Goal: Find specific page/section: Find specific page/section

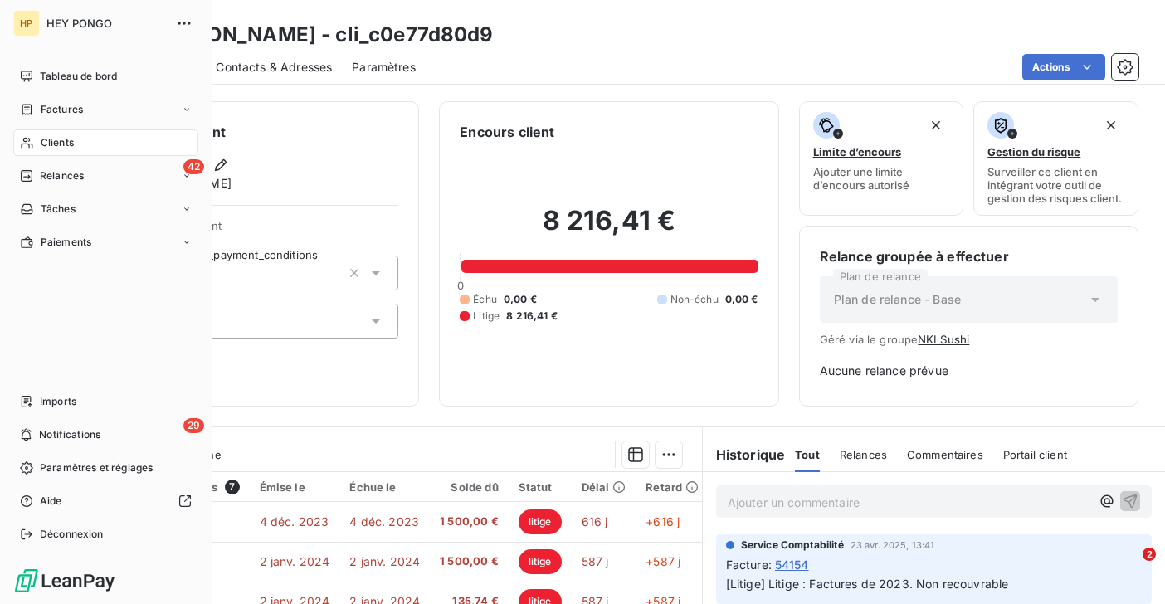
click at [47, 140] on span "Clients" at bounding box center [57, 142] width 33 height 15
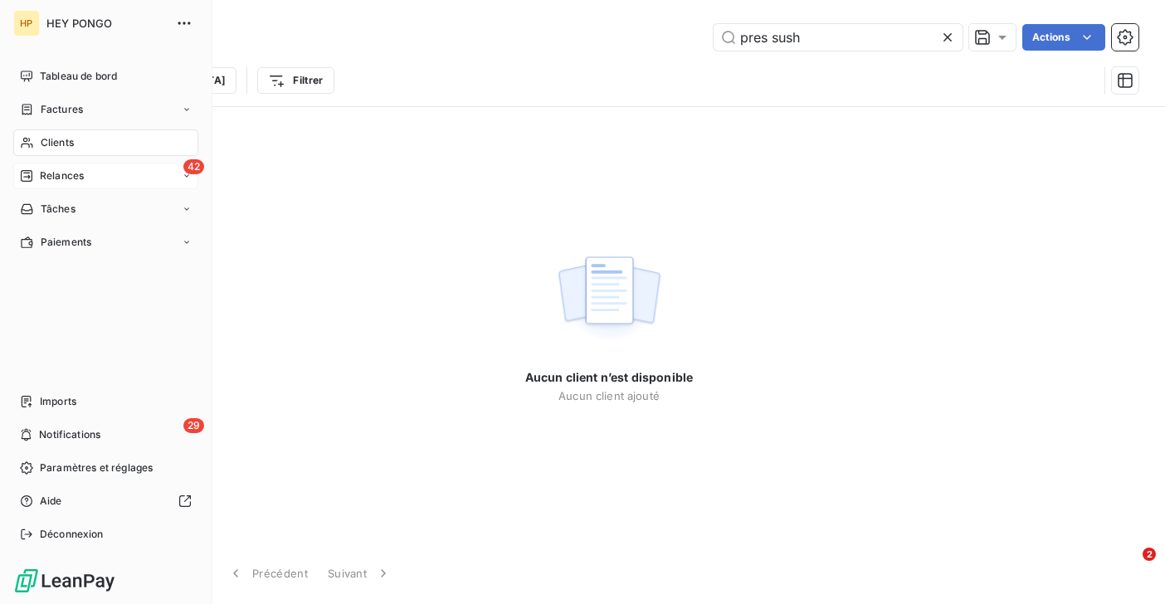
type input "pres sush"
click at [44, 171] on span "Relances" at bounding box center [62, 175] width 44 height 15
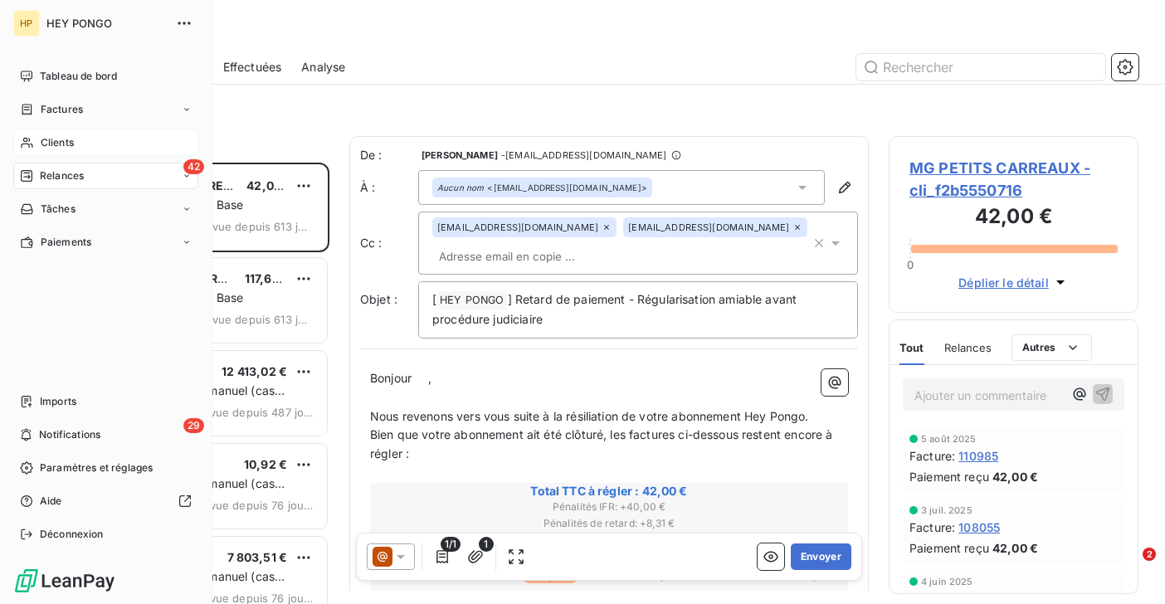
scroll to position [441, 250]
click at [56, 144] on span "Clients" at bounding box center [57, 142] width 33 height 15
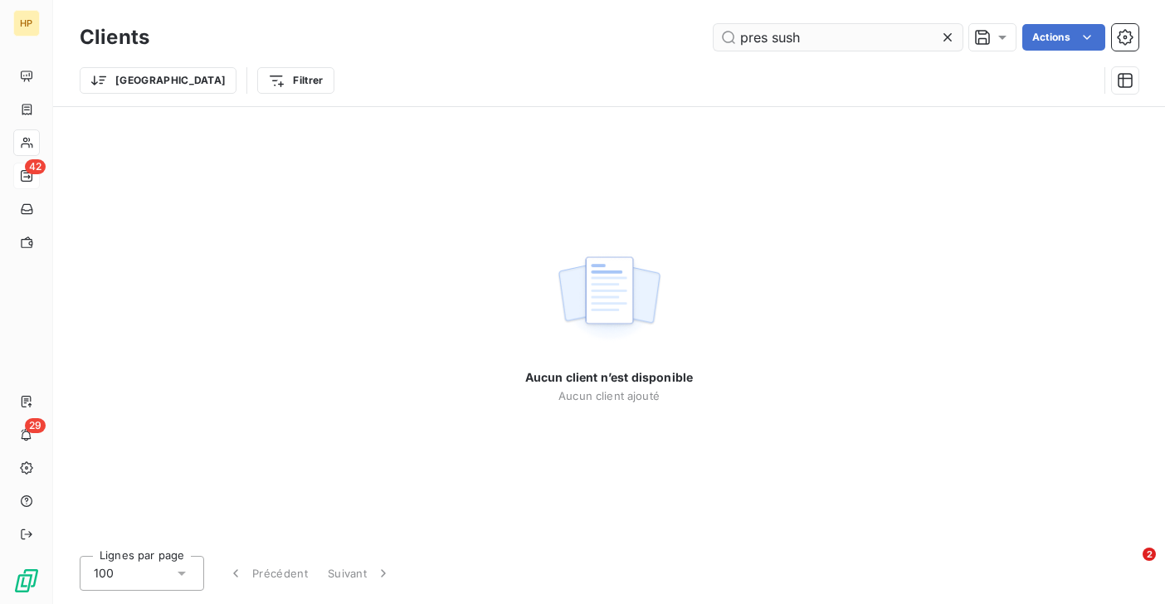
click at [806, 38] on input "pres sush" at bounding box center [837, 37] width 249 height 27
drag, startPoint x: 806, startPoint y: 38, endPoint x: 733, endPoint y: 39, distance: 73.0
click at [733, 39] on input "pres sush" at bounding box center [837, 37] width 249 height 27
drag, startPoint x: 811, startPoint y: 37, endPoint x: 755, endPoint y: 39, distance: 56.4
click at [755, 39] on input "pres sush" at bounding box center [837, 37] width 249 height 27
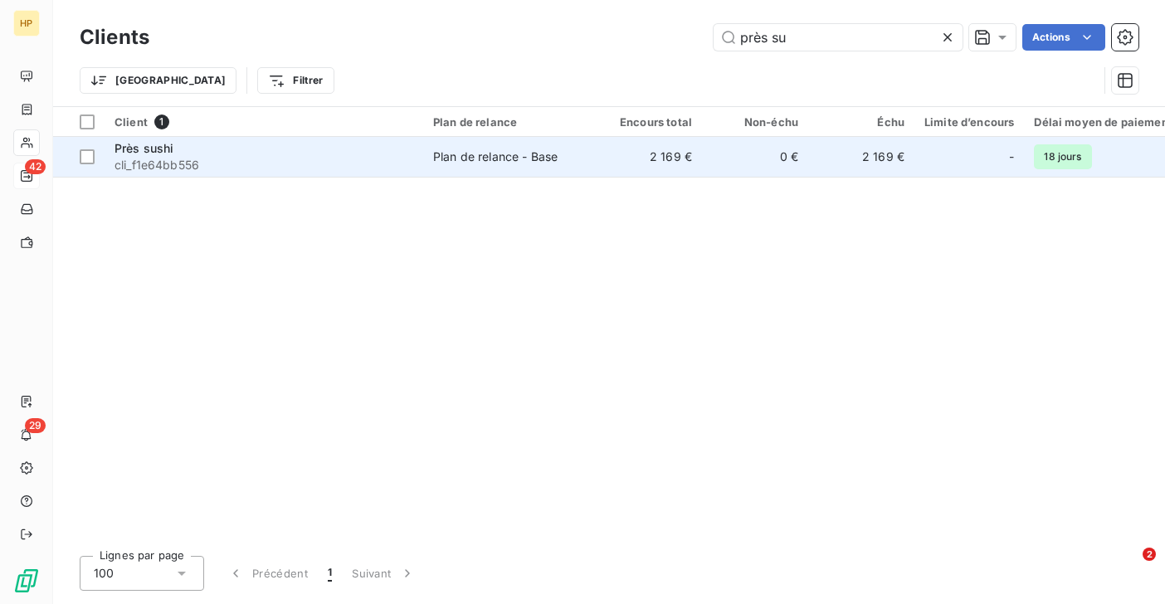
type input "près su"
click at [275, 161] on span "cli_f1e64bb556" at bounding box center [263, 165] width 299 height 17
